Goal: Information Seeking & Learning: Check status

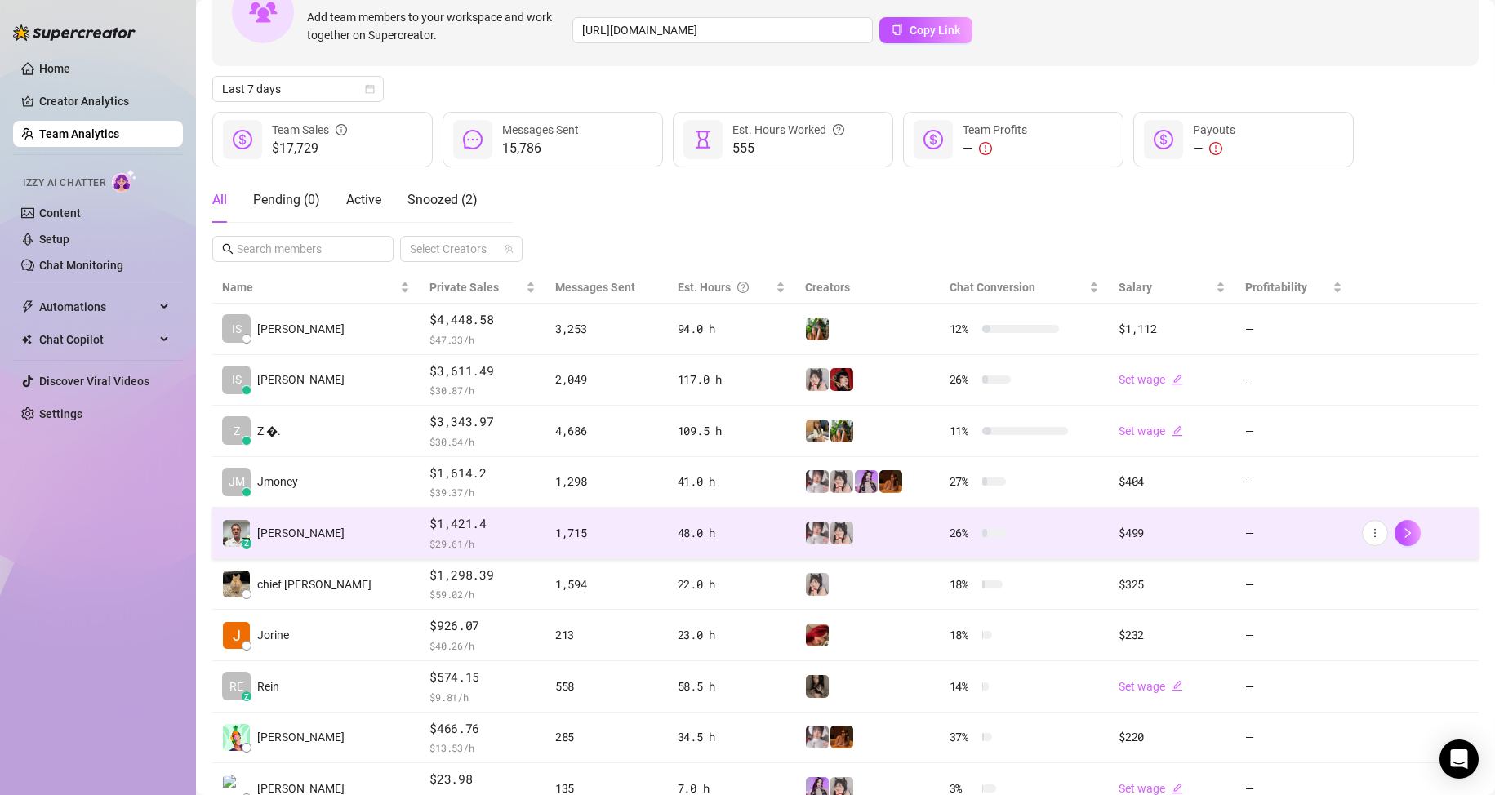
scroll to position [163, 0]
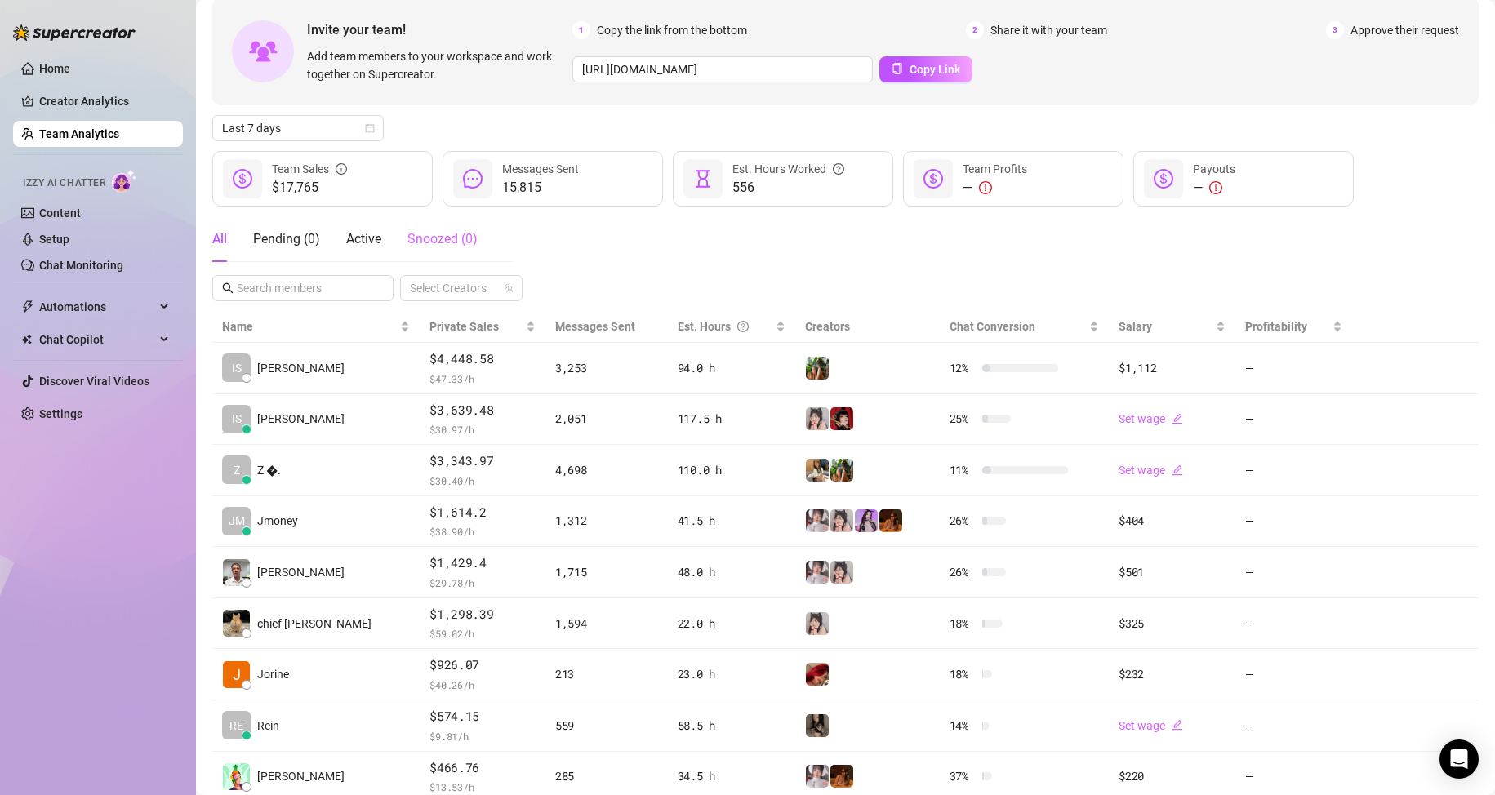
scroll to position [82, 0]
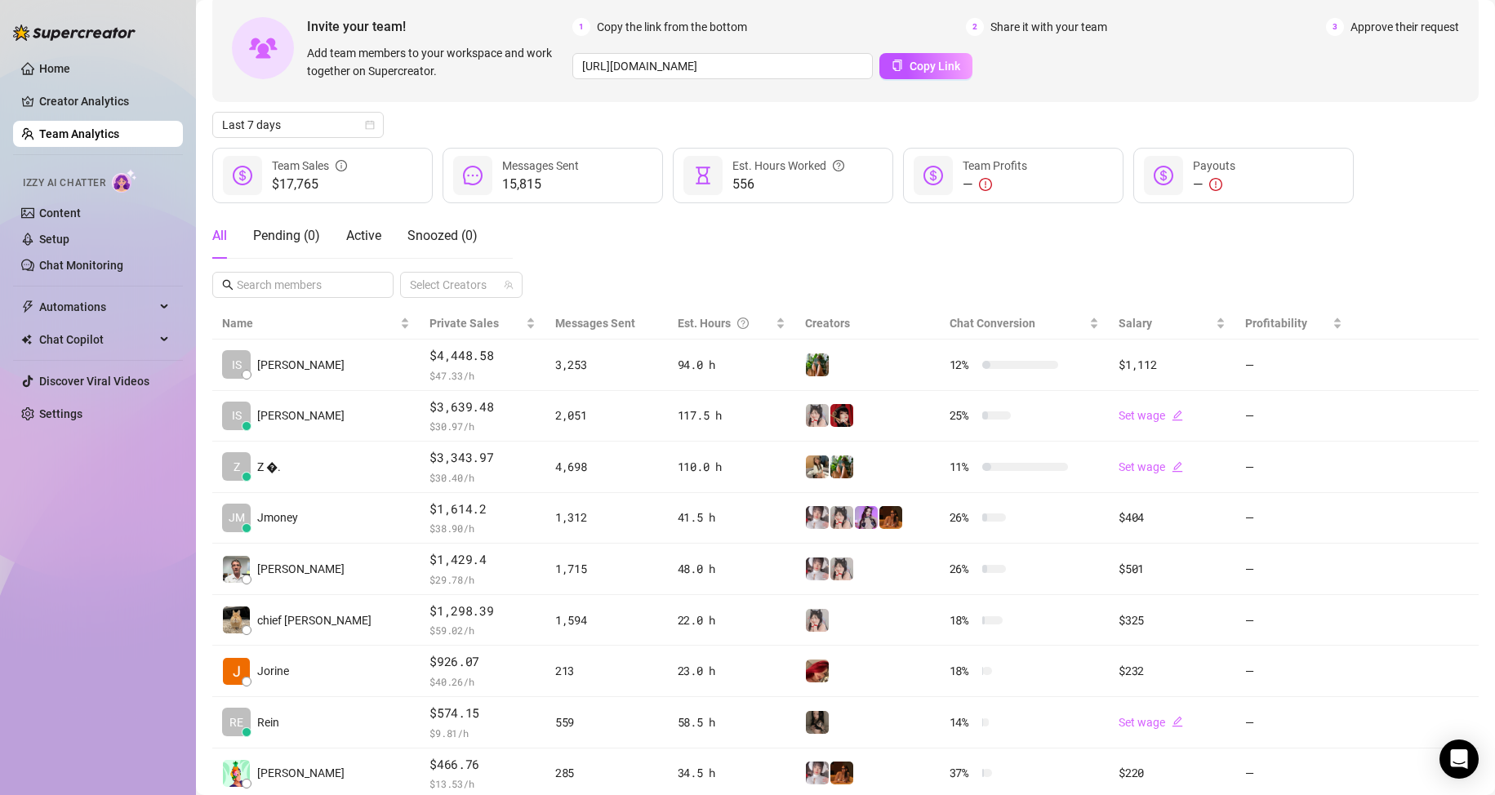
click at [331, 132] on span "Last 7 days" at bounding box center [298, 125] width 152 height 24
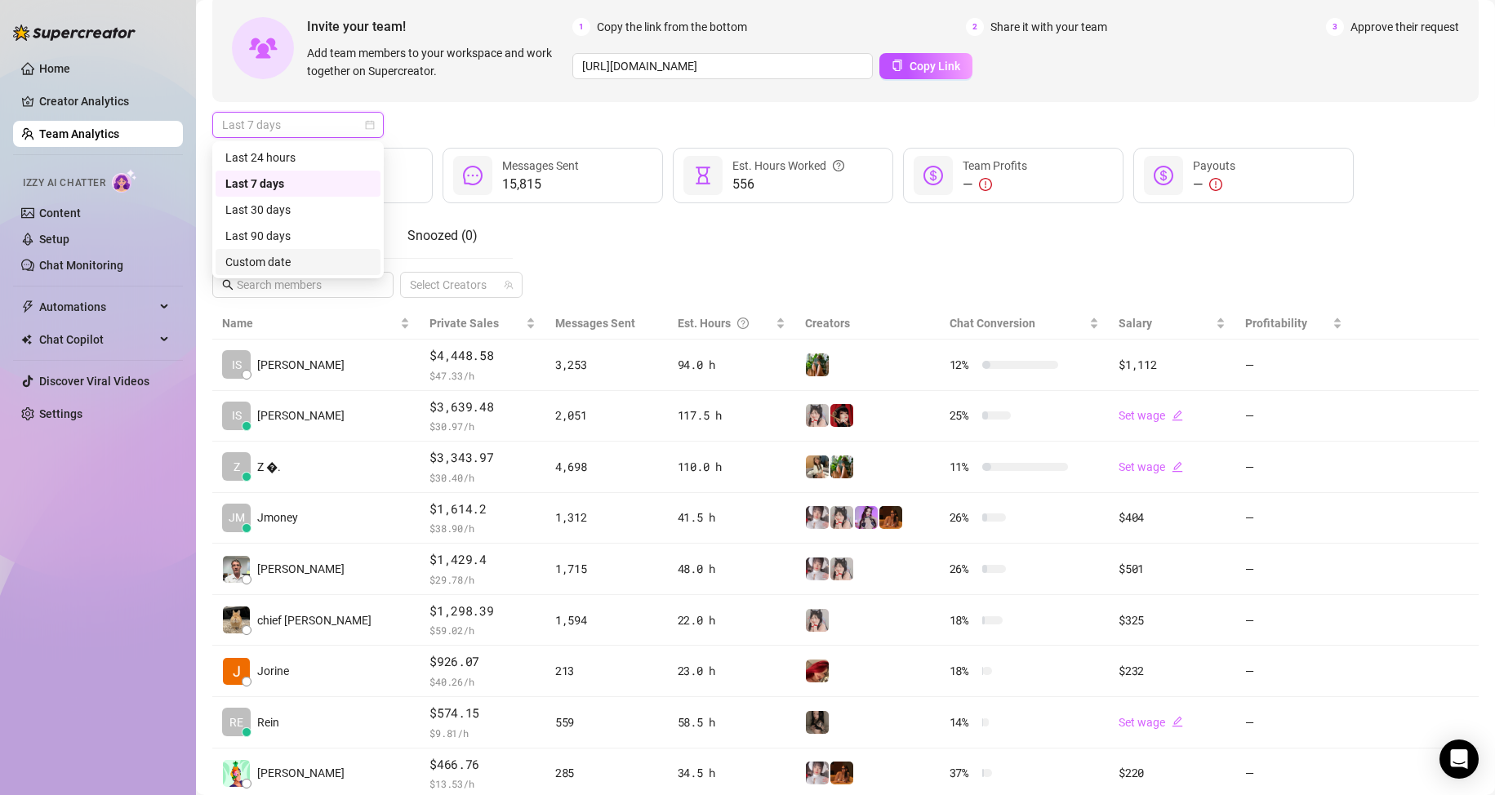
click at [296, 269] on div "Custom date" at bounding box center [297, 262] width 145 height 18
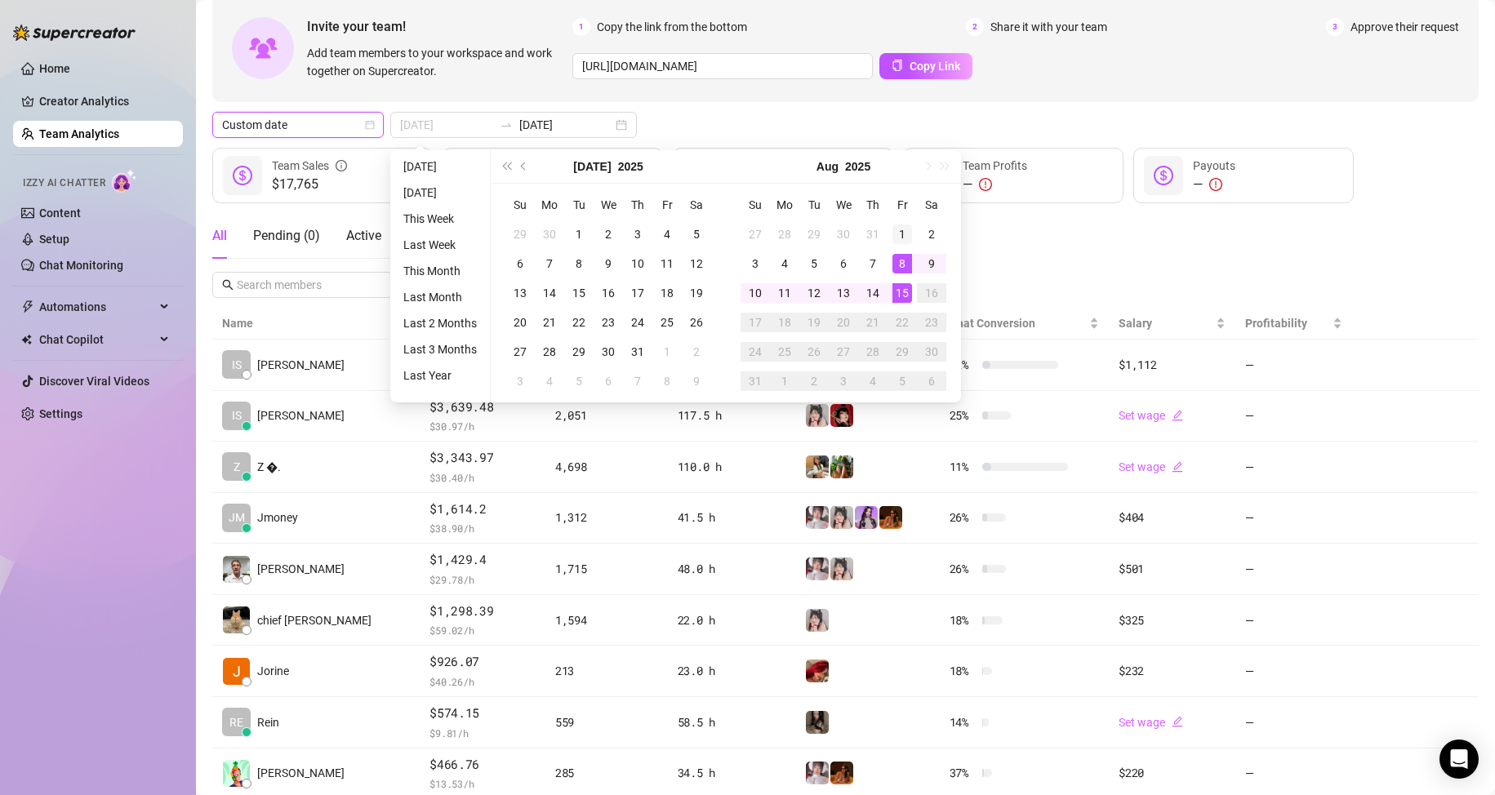
type input "2025-08-01"
click at [905, 239] on div "1" at bounding box center [902, 234] width 20 height 20
type input "2025-08-15"
click at [905, 292] on div "15" at bounding box center [902, 293] width 20 height 20
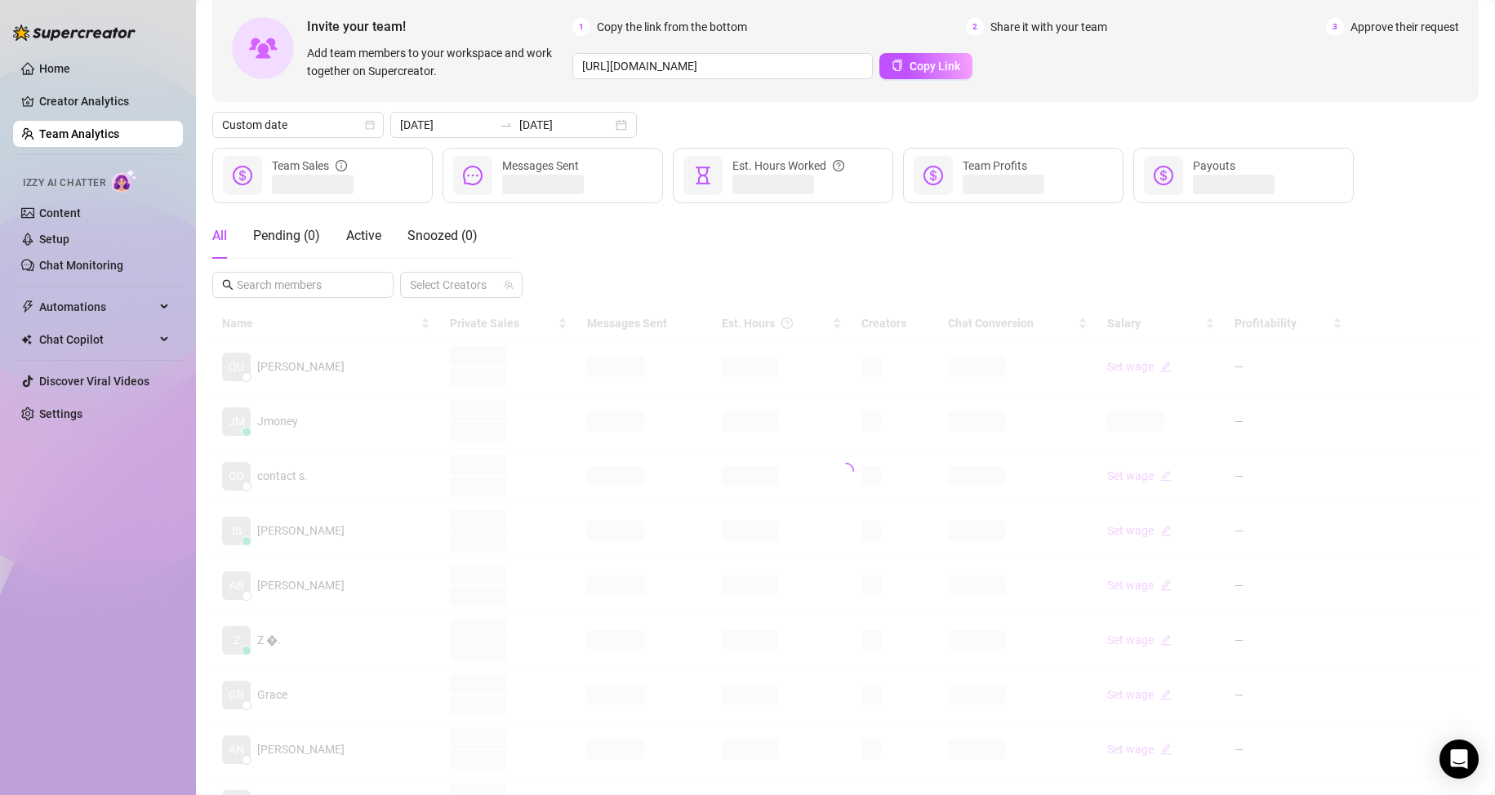
click at [1087, 274] on div "All Pending ( 0 ) Active Snoozed ( 0 ) Select Creators" at bounding box center [845, 255] width 1266 height 85
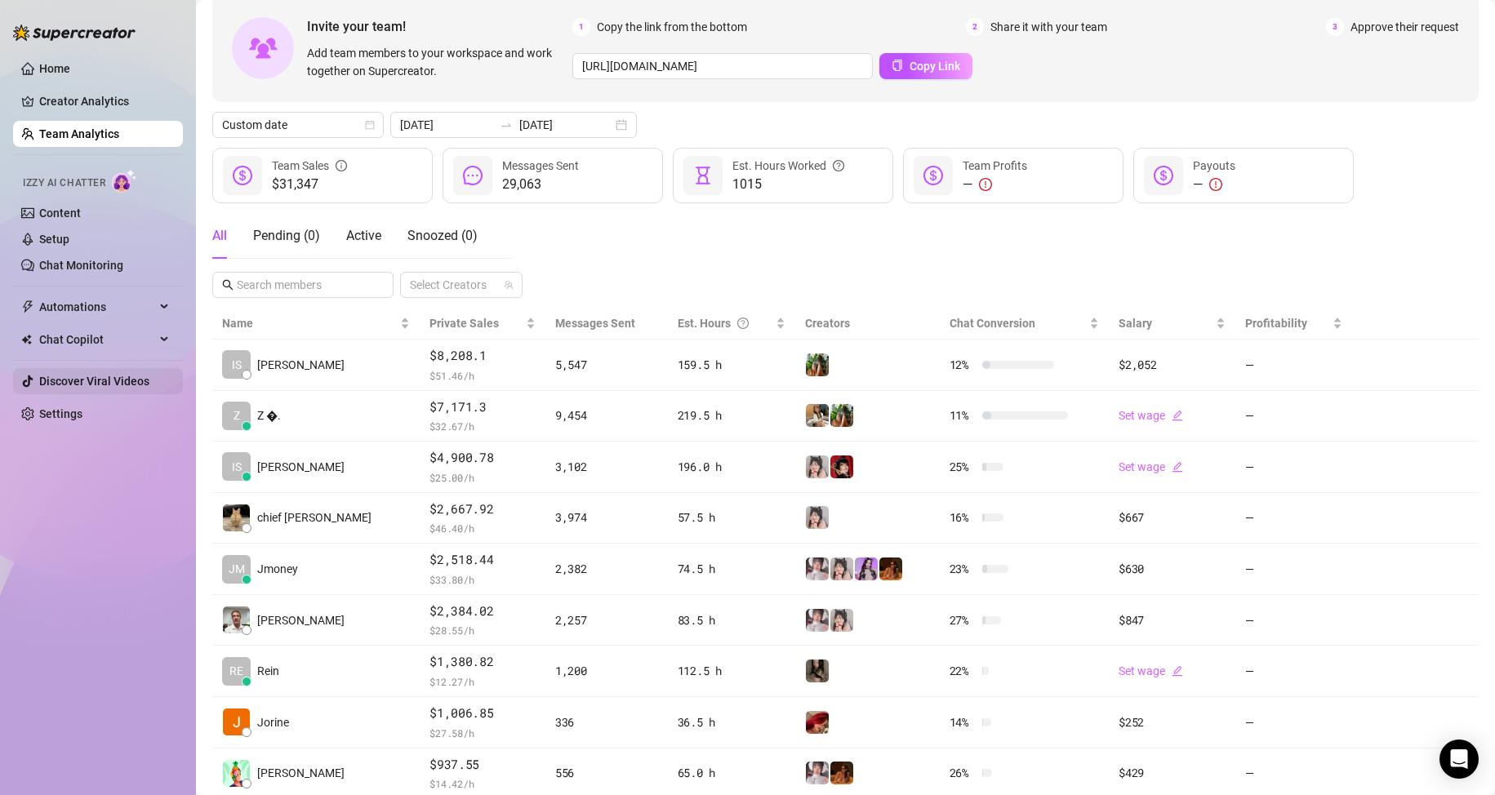
drag, startPoint x: 107, startPoint y: 572, endPoint x: 20, endPoint y: 381, distance: 209.7
click at [106, 569] on div "Home Creator Analytics Team Analytics Izzy AI Chatter Content Setup Chat Monito…" at bounding box center [98, 390] width 170 height 780
click at [66, 629] on div "Home Creator Analytics Team Analytics Izzy AI Chatter Content Setup Chat Monito…" at bounding box center [98, 390] width 170 height 780
